Goal: Transaction & Acquisition: Book appointment/travel/reservation

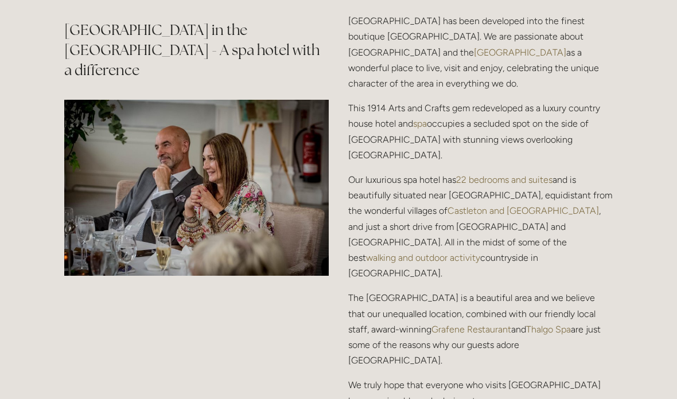
scroll to position [1368, 0]
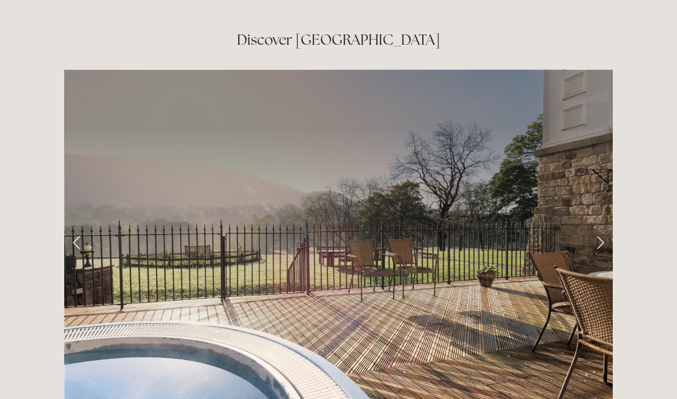
click at [601, 226] on link "Next Slide" at bounding box center [599, 243] width 25 height 34
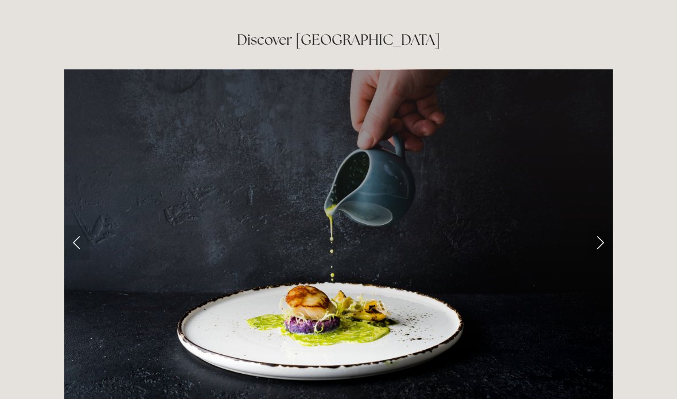
click at [603, 225] on link "Next Slide" at bounding box center [599, 242] width 25 height 34
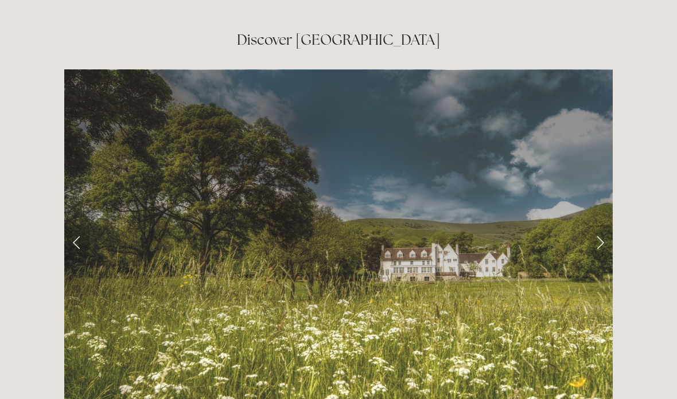
click at [602, 225] on link "Next Slide" at bounding box center [599, 242] width 25 height 34
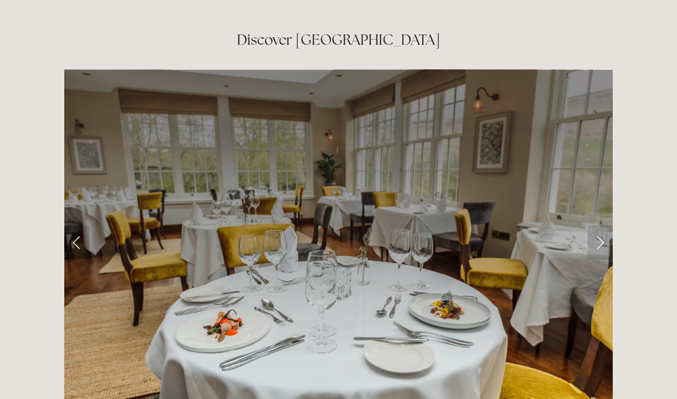
click at [599, 225] on link "Next Slide" at bounding box center [599, 242] width 25 height 34
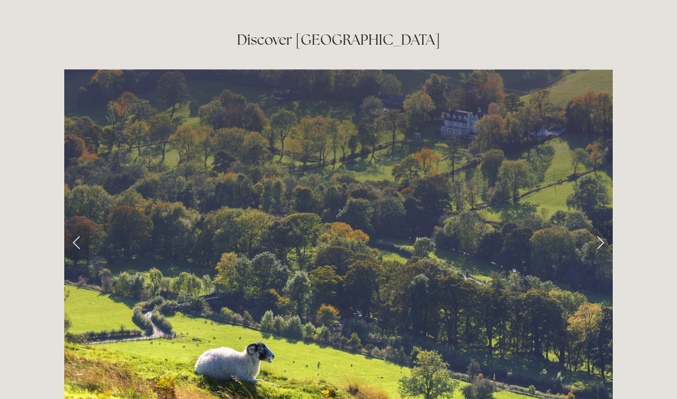
click at [599, 225] on link "Next Slide" at bounding box center [599, 242] width 25 height 34
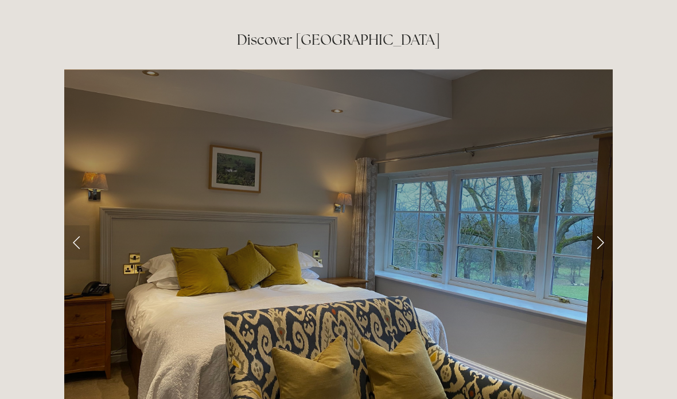
click at [602, 225] on link "Next Slide" at bounding box center [599, 242] width 25 height 34
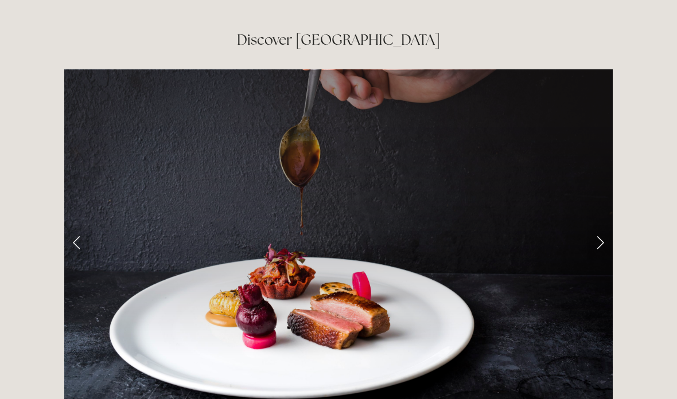
click at [595, 227] on link "Next Slide" at bounding box center [599, 242] width 25 height 34
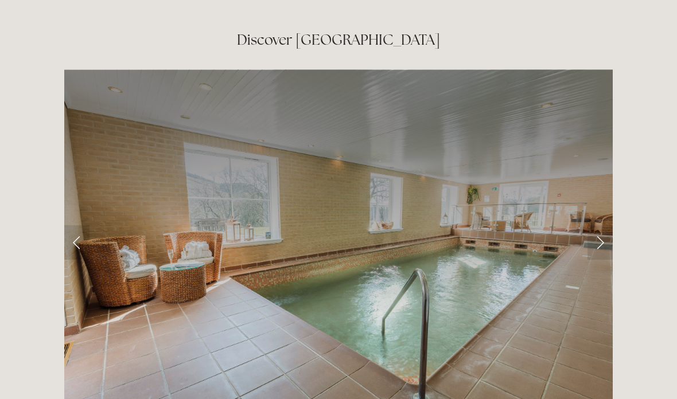
click at [599, 225] on link "Next Slide" at bounding box center [599, 242] width 25 height 34
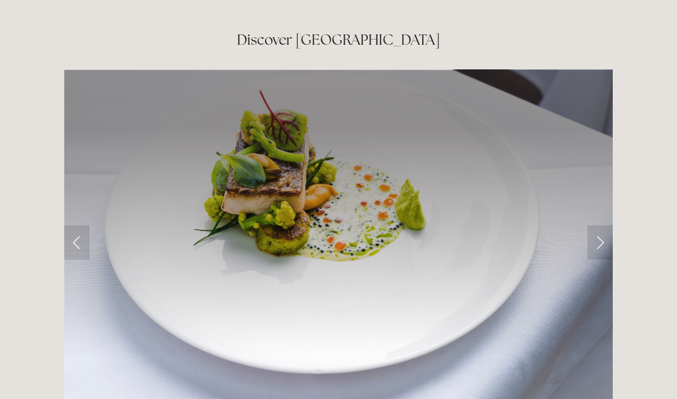
click at [594, 225] on link "Next Slide" at bounding box center [599, 242] width 25 height 34
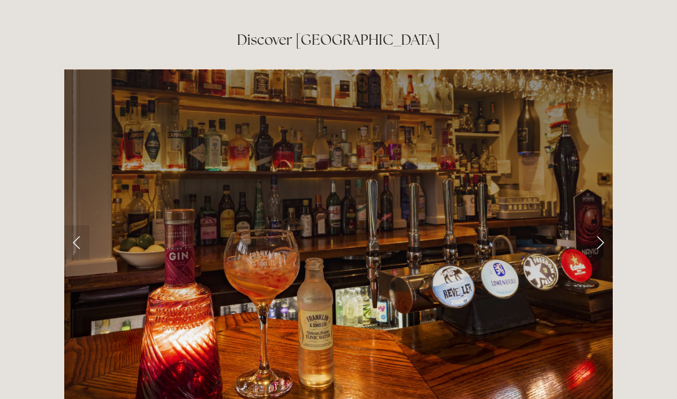
click at [602, 225] on link "Next Slide" at bounding box center [599, 242] width 25 height 34
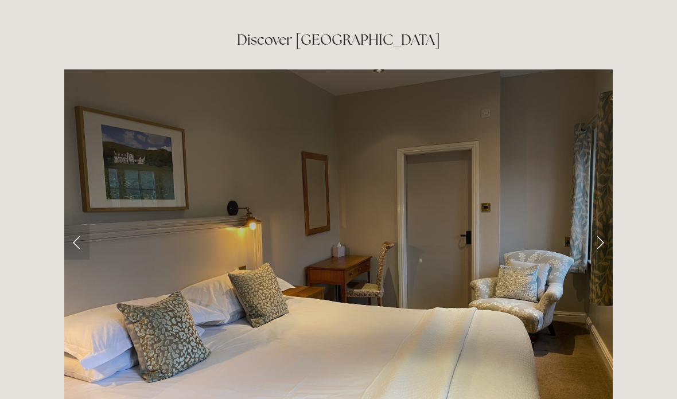
click at [597, 225] on link "Next Slide" at bounding box center [599, 242] width 25 height 34
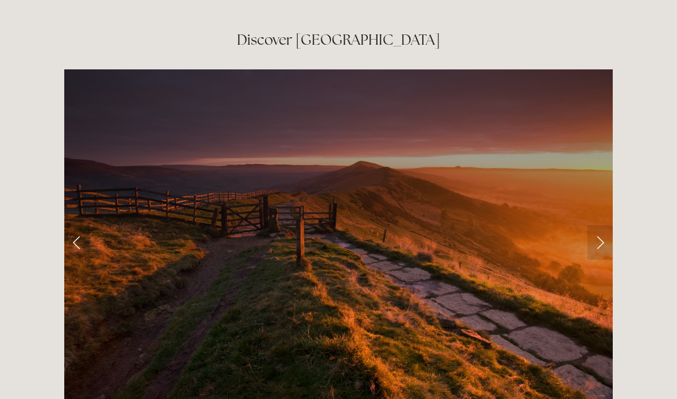
click at [599, 225] on link "Next Slide" at bounding box center [599, 242] width 25 height 34
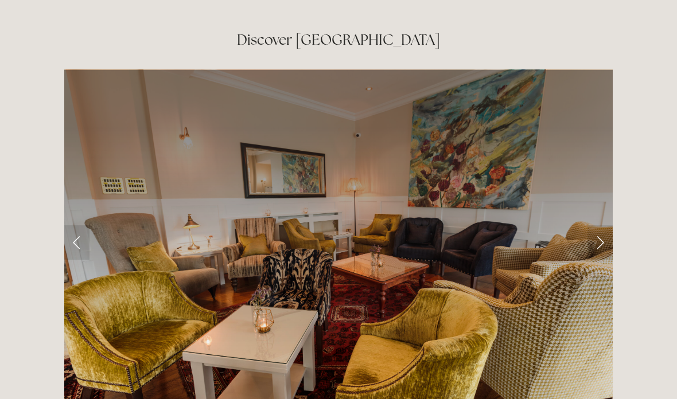
click at [605, 225] on link "Next Slide" at bounding box center [599, 242] width 25 height 34
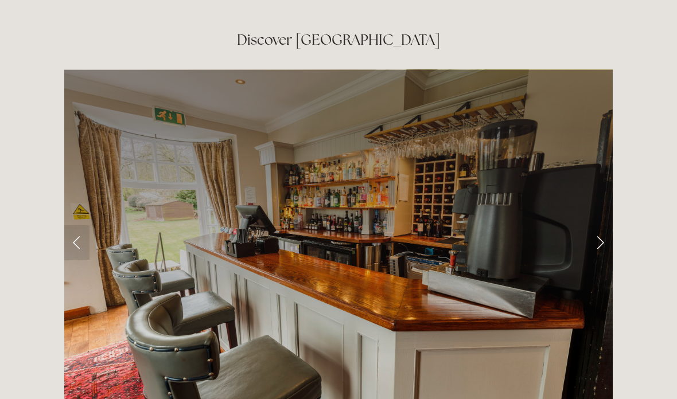
click at [602, 225] on link "Next Slide" at bounding box center [599, 242] width 25 height 34
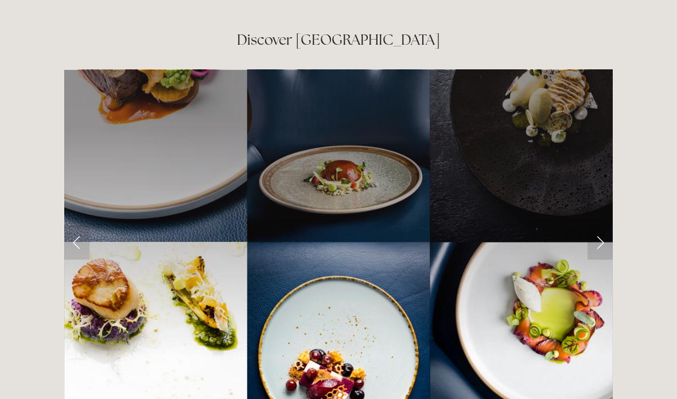
click at [598, 225] on link "Next Slide" at bounding box center [599, 242] width 25 height 34
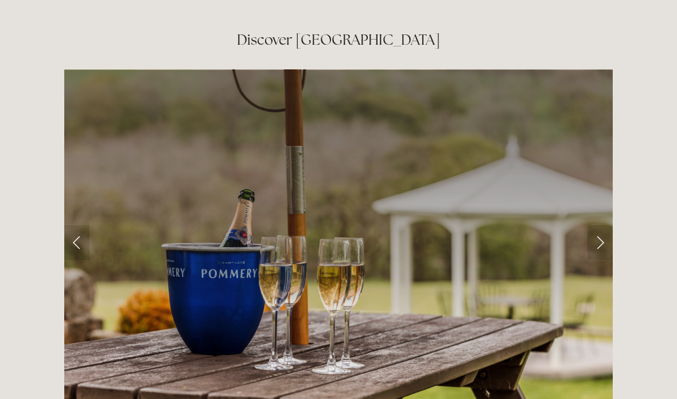
click at [601, 225] on link "Next Slide" at bounding box center [599, 242] width 25 height 34
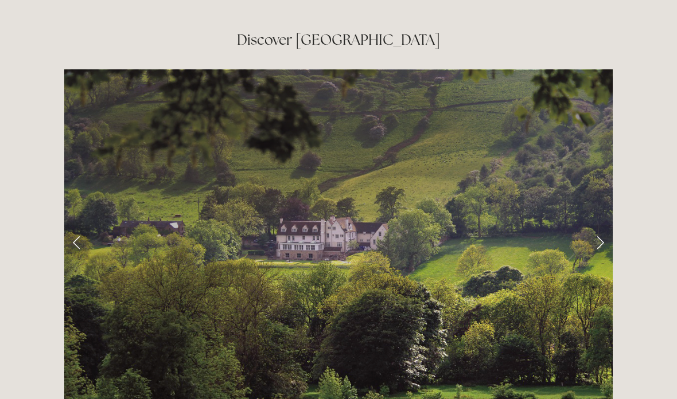
click at [601, 225] on link "Next Slide" at bounding box center [599, 242] width 25 height 34
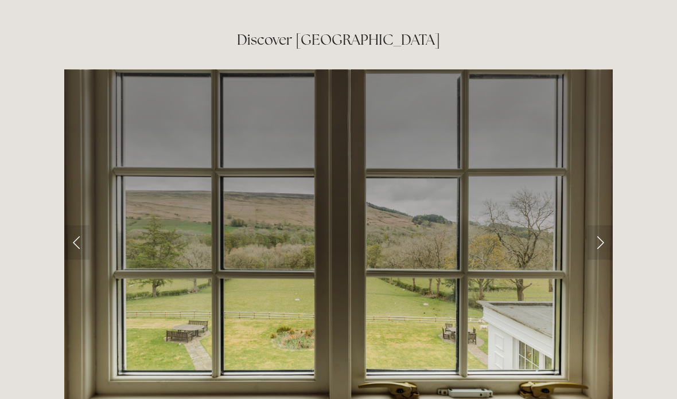
click at [600, 225] on link "Next Slide" at bounding box center [599, 242] width 25 height 34
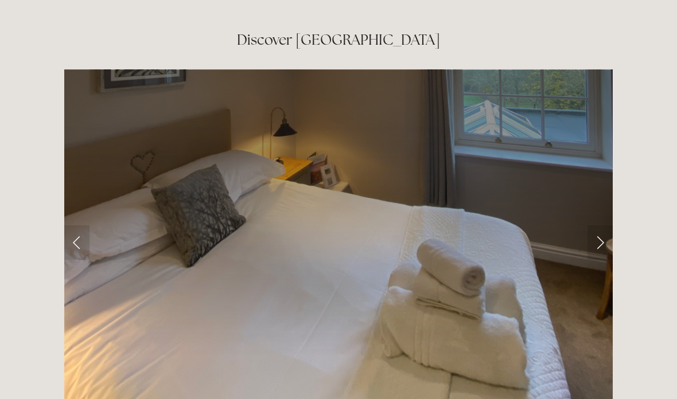
click at [597, 225] on link "Next Slide" at bounding box center [599, 242] width 25 height 34
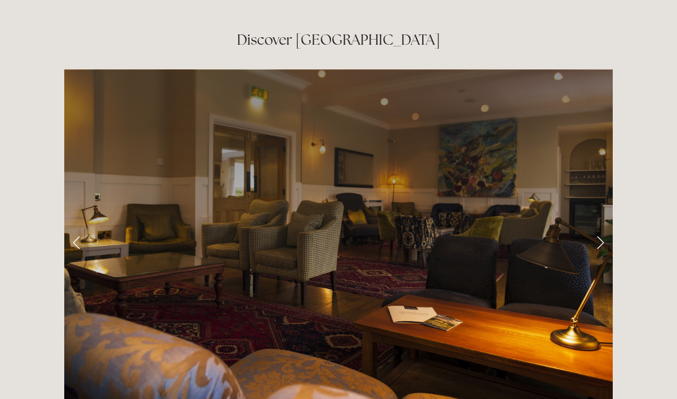
click at [600, 225] on link "Next Slide" at bounding box center [599, 242] width 25 height 34
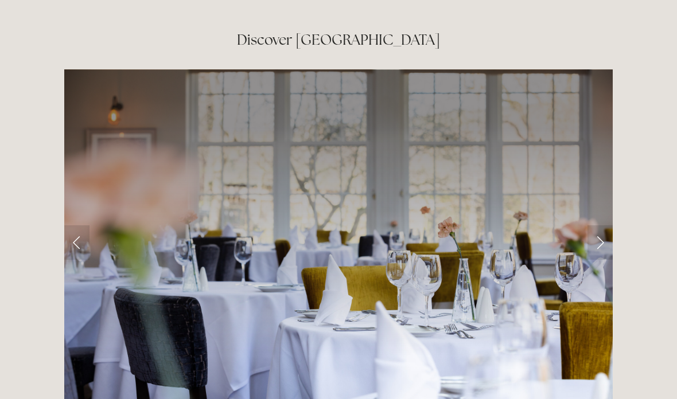
click at [601, 225] on link "Next Slide" at bounding box center [599, 242] width 25 height 34
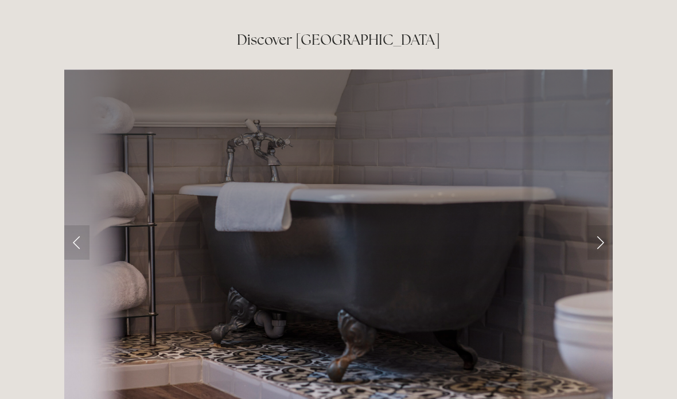
click at [602, 225] on link "Next Slide" at bounding box center [599, 242] width 25 height 34
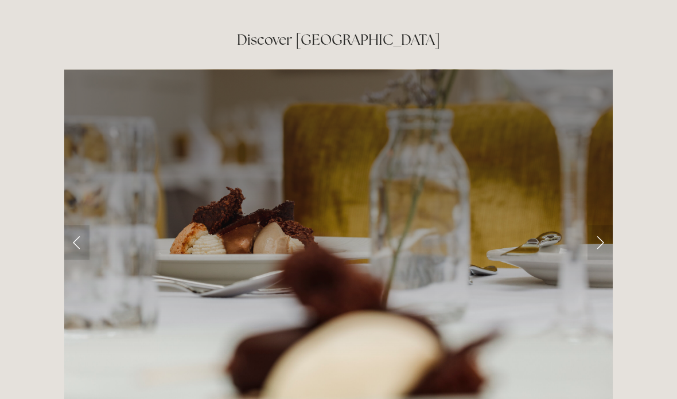
click at [599, 225] on link "Next Slide" at bounding box center [599, 242] width 25 height 34
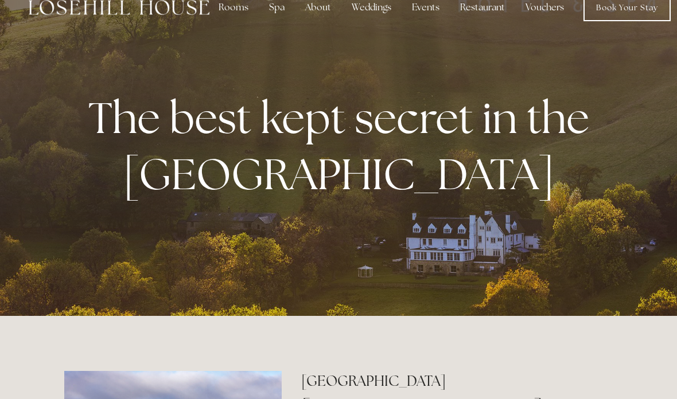
scroll to position [0, 0]
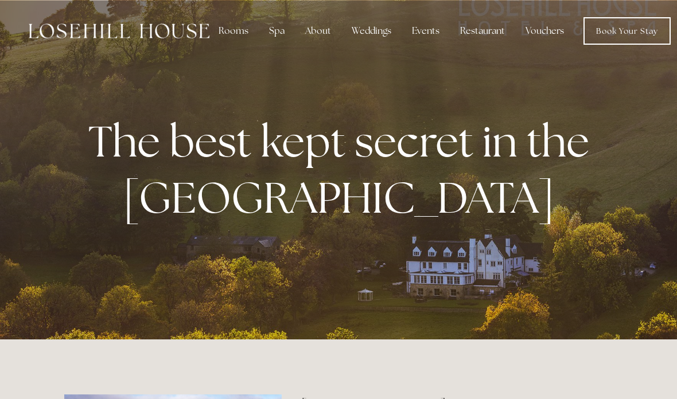
click at [232, 26] on div "Rooms" at bounding box center [233, 31] width 48 height 23
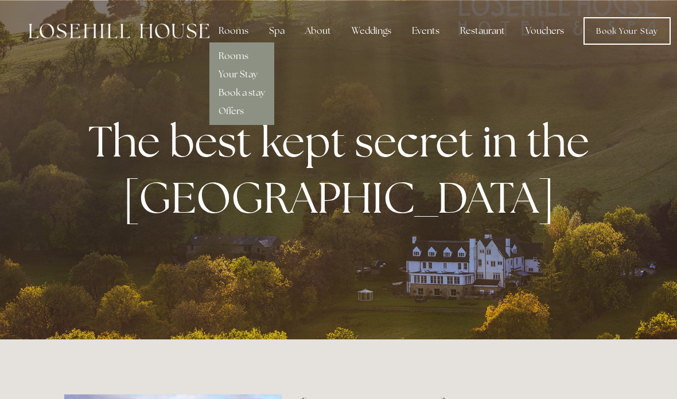
click at [245, 56] on link "Rooms" at bounding box center [234, 56] width 30 height 12
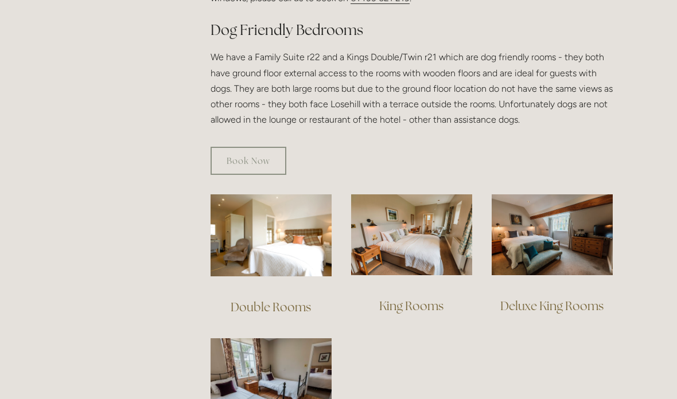
scroll to position [651, 0]
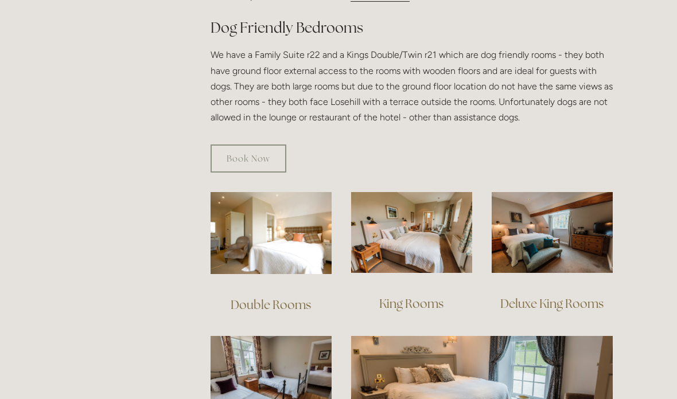
click at [421, 236] on img at bounding box center [411, 232] width 121 height 81
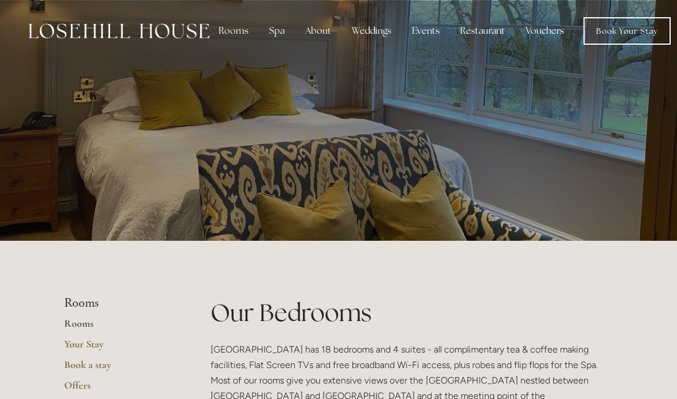
scroll to position [697, 0]
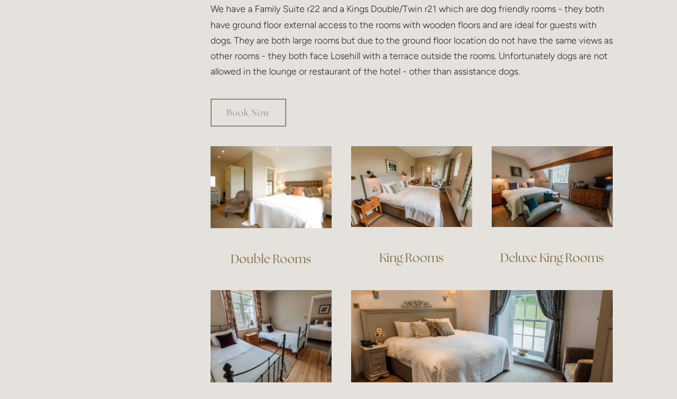
click at [255, 99] on link "Book Now" at bounding box center [249, 113] width 76 height 28
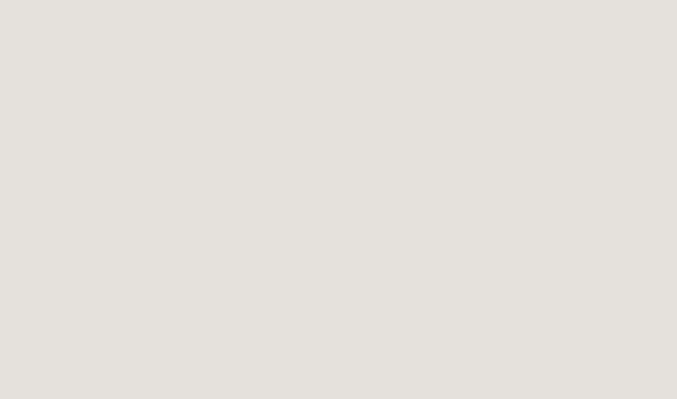
scroll to position [731, 0]
